Goal: Navigation & Orientation: Find specific page/section

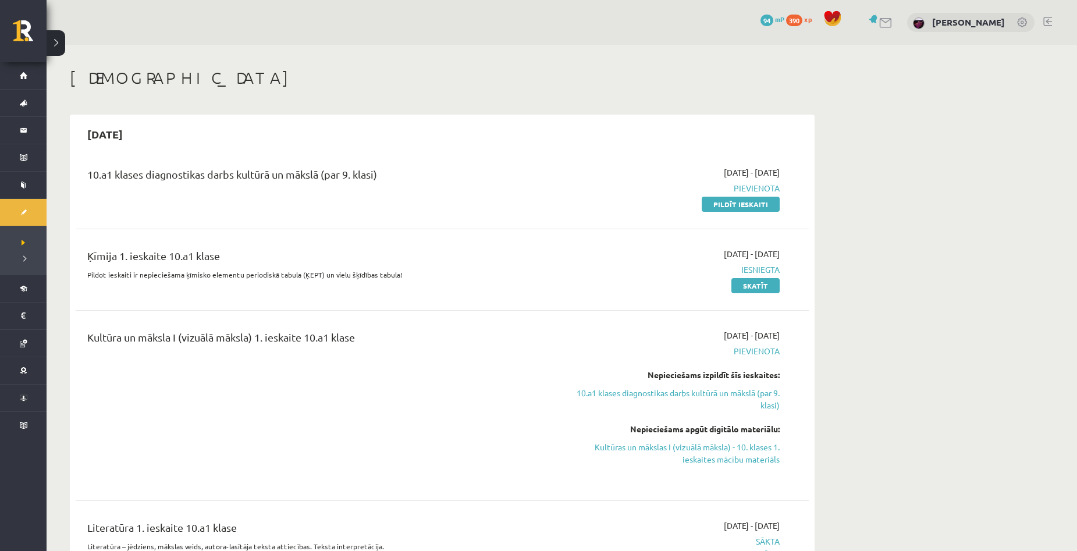
scroll to position [116, 0]
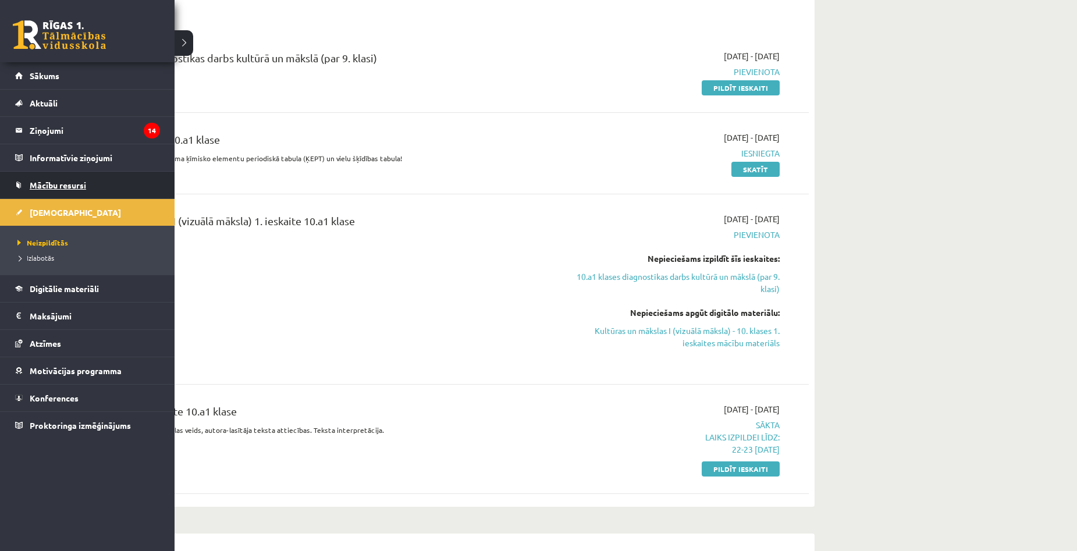
click at [35, 185] on span "Mācību resursi" at bounding box center [58, 185] width 56 height 10
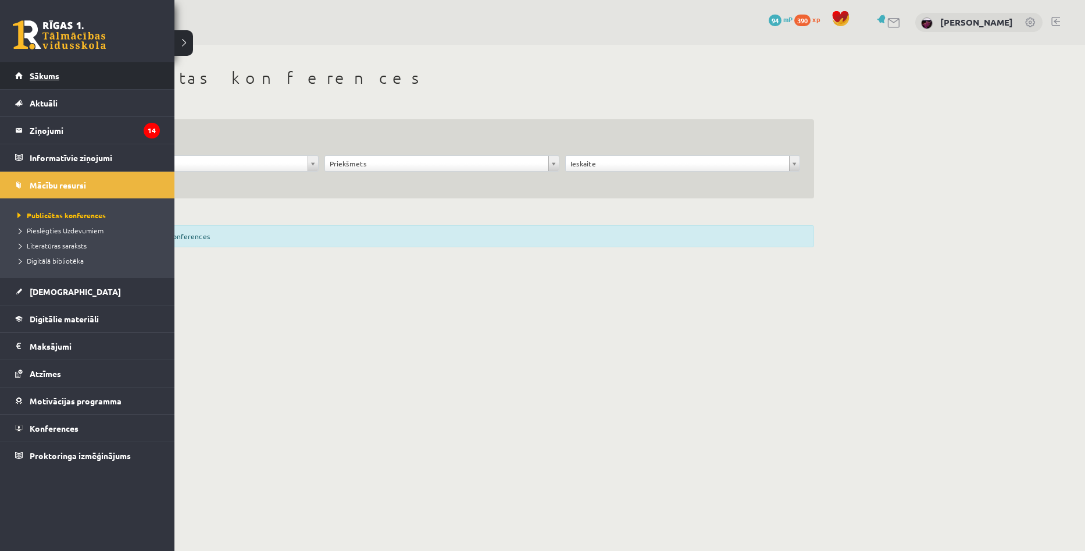
click at [56, 73] on span "Sākums" at bounding box center [45, 75] width 30 height 10
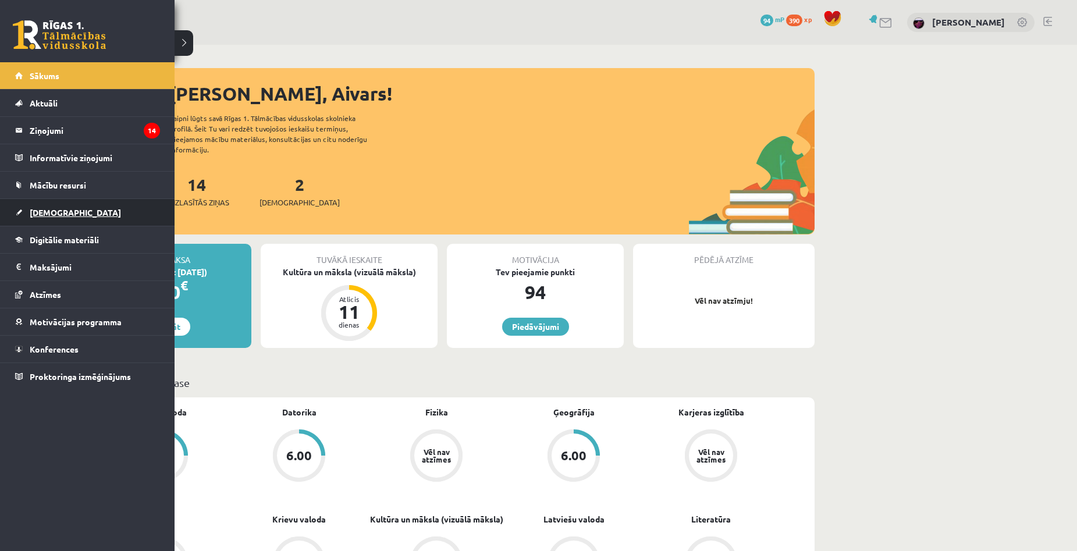
click at [38, 216] on span "[DEMOGRAPHIC_DATA]" at bounding box center [75, 212] width 91 height 10
